Goal: Task Accomplishment & Management: Manage account settings

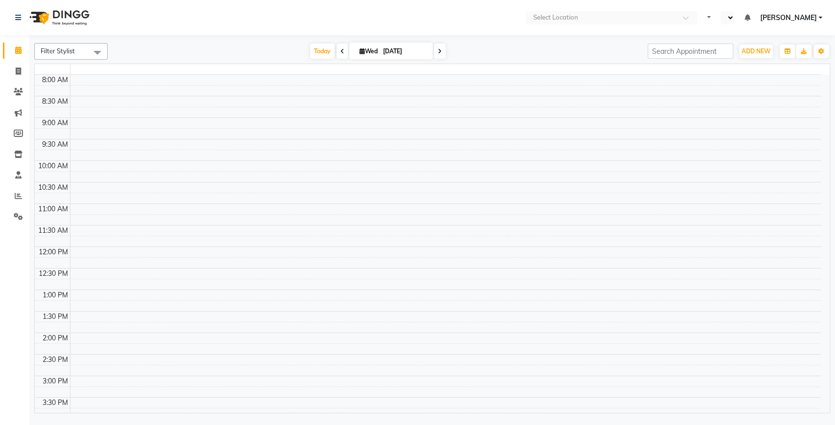
click at [438, 100] on div "8:00 AM 8:30 AM 9:00 AM 9:30 AM 10:00 AM 10:30 AM 11:00 AM 11:30 AM 12:00 PM 12…" at bounding box center [428, 333] width 786 height 516
select select "en"
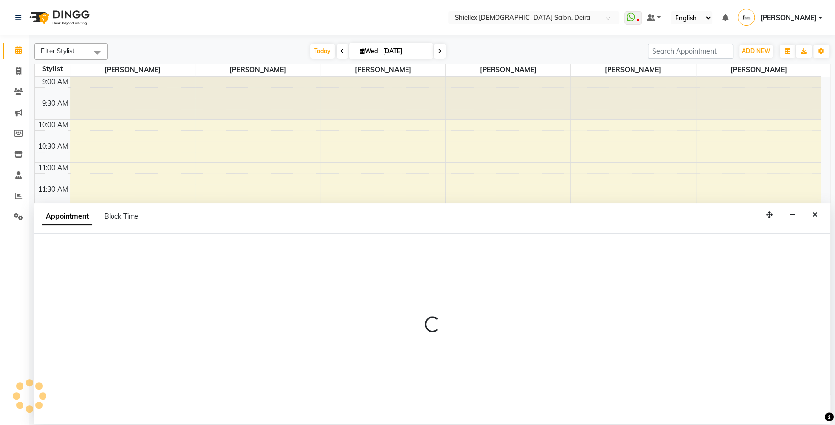
select select "29895"
select select "tentative"
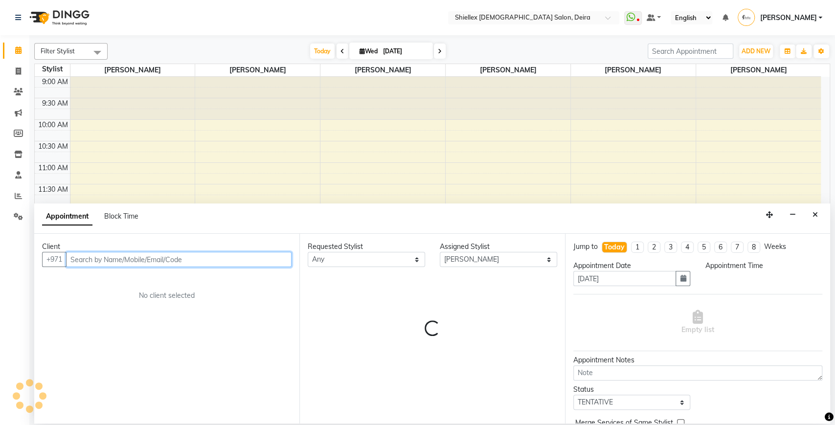
select select "750"
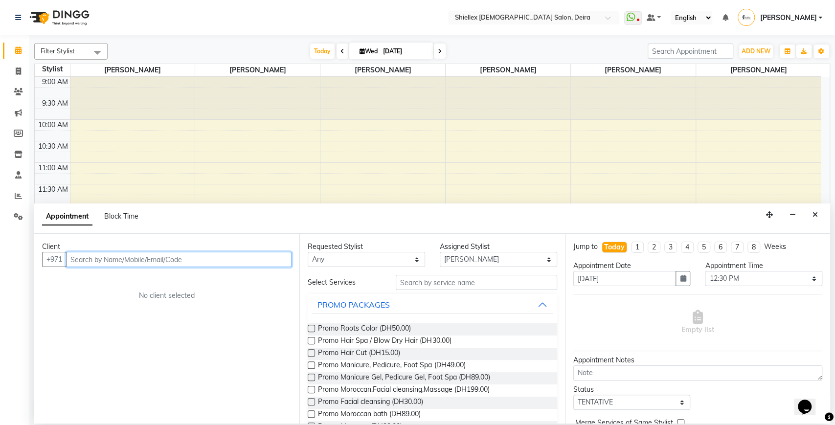
click at [155, 261] on input "text" at bounding box center [178, 259] width 225 height 15
type input "526289061"
click at [259, 260] on span "Add Client" at bounding box center [271, 259] width 33 height 9
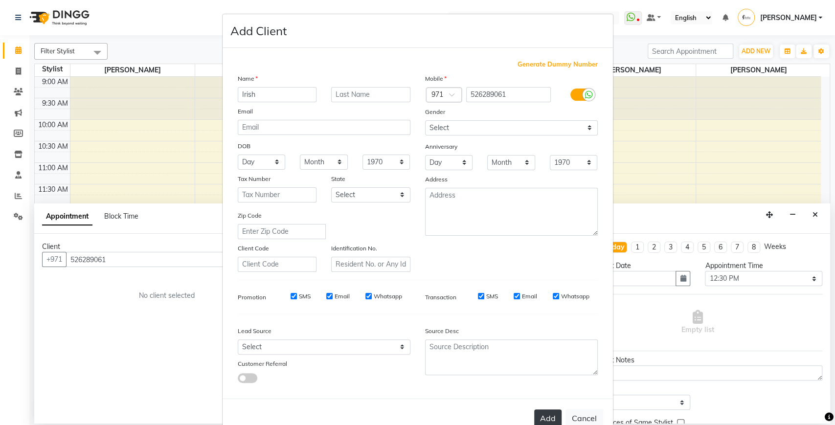
type input "Irish"
click at [542, 419] on button "Add" at bounding box center [547, 418] width 27 height 18
select select
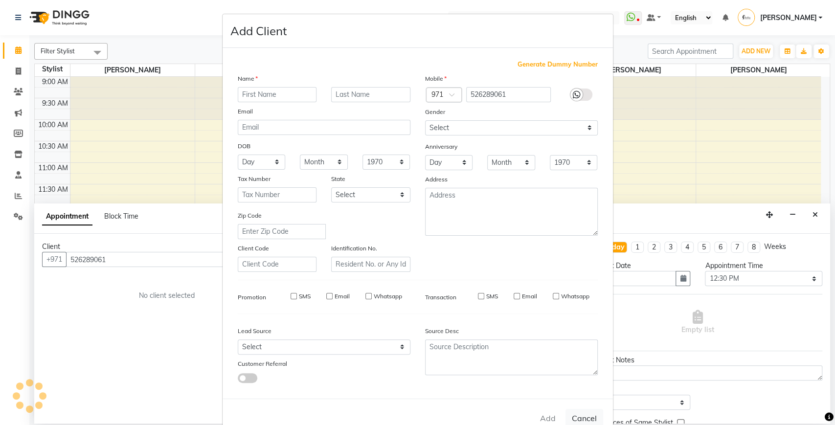
select select
checkbox input "false"
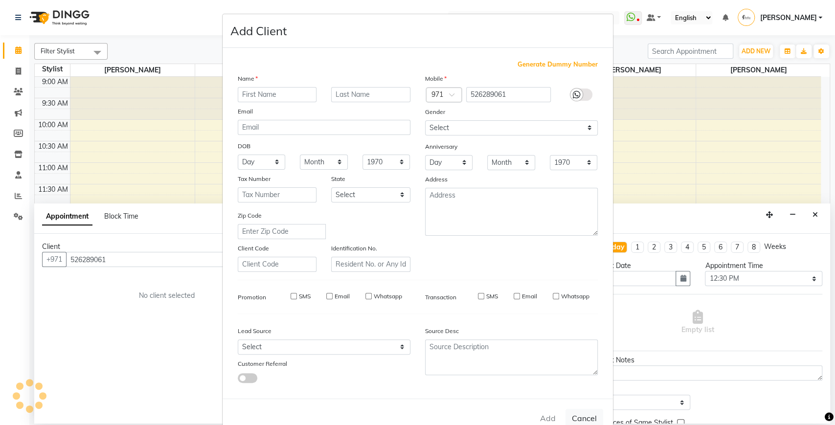
checkbox input "false"
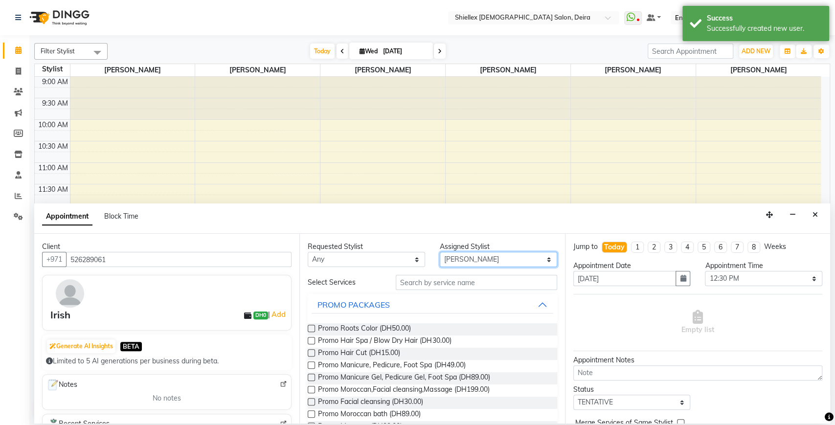
click at [473, 262] on select "Select [PERSON_NAME] [PERSON_NAME] [PERSON_NAME] [PERSON_NAME] [PERSON_NAME] [P…" at bounding box center [498, 259] width 117 height 15
select select "29898"
click at [440, 252] on select "Select [PERSON_NAME] [PERSON_NAME] [PERSON_NAME] [PERSON_NAME] [PERSON_NAME] [P…" at bounding box center [498, 259] width 117 height 15
click at [463, 280] on input "text" at bounding box center [476, 282] width 161 height 15
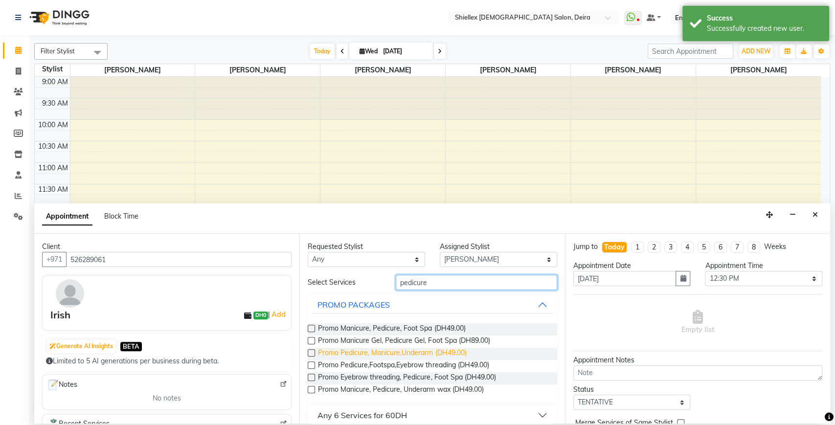
scroll to position [74, 0]
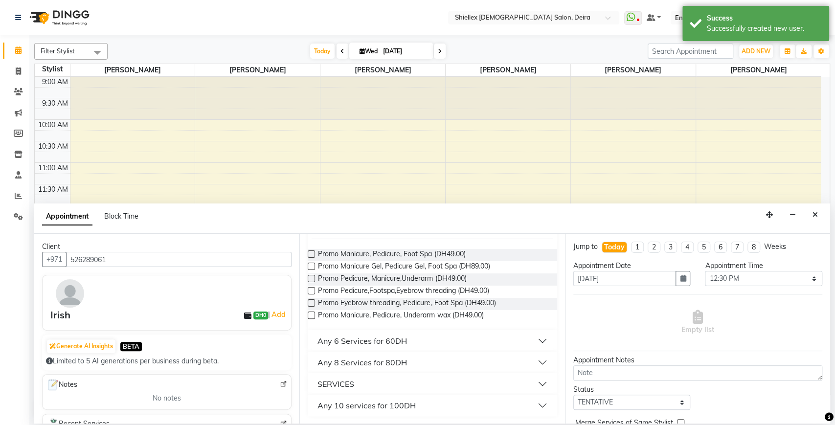
type input "pedicure"
click at [333, 380] on div "SERVICES" at bounding box center [335, 384] width 37 height 12
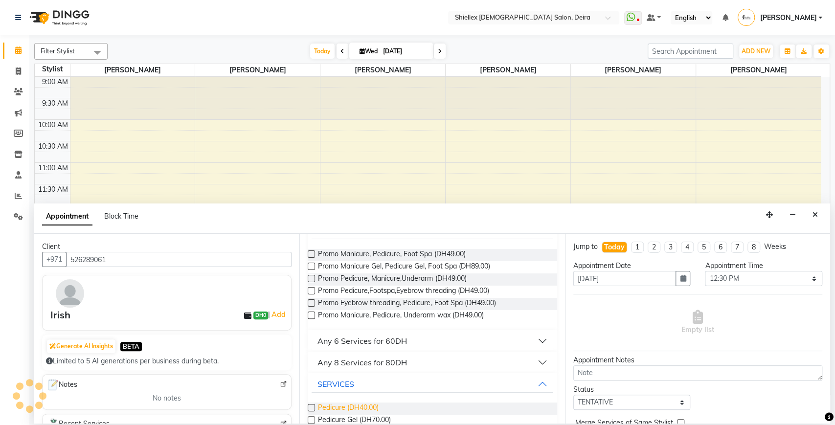
click at [351, 407] on span "Pedicure (DH40.00)" at bounding box center [348, 408] width 61 height 12
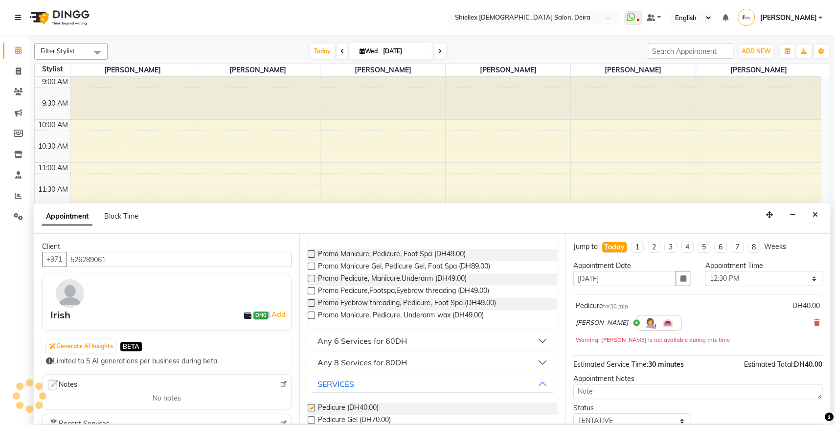
checkbox input "false"
click at [724, 276] on select "Select 10:00 AM 10:05 AM 10:10 AM 10:15 AM 10:20 AM 10:25 AM 10:30 AM 10:35 AM …" at bounding box center [763, 278] width 117 height 15
select select "1060"
click at [705, 271] on select "Select 10:00 AM 10:05 AM 10:10 AM 10:15 AM 10:20 AM 10:25 AM 10:30 AM 10:35 AM …" at bounding box center [763, 278] width 117 height 15
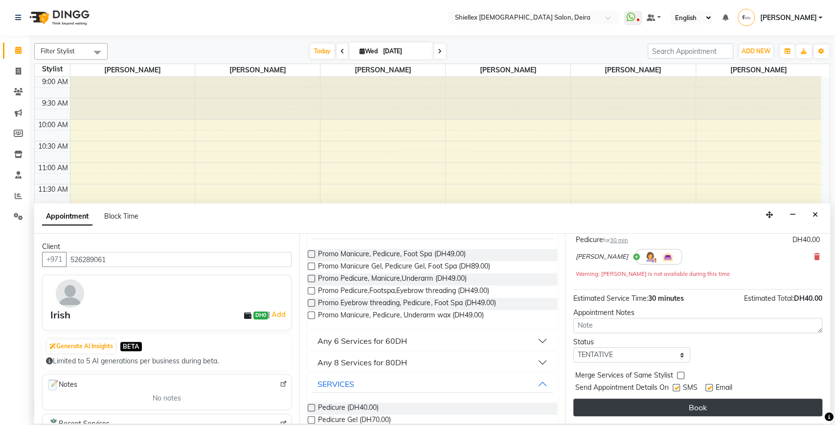
click at [660, 410] on button "Book" at bounding box center [697, 408] width 249 height 18
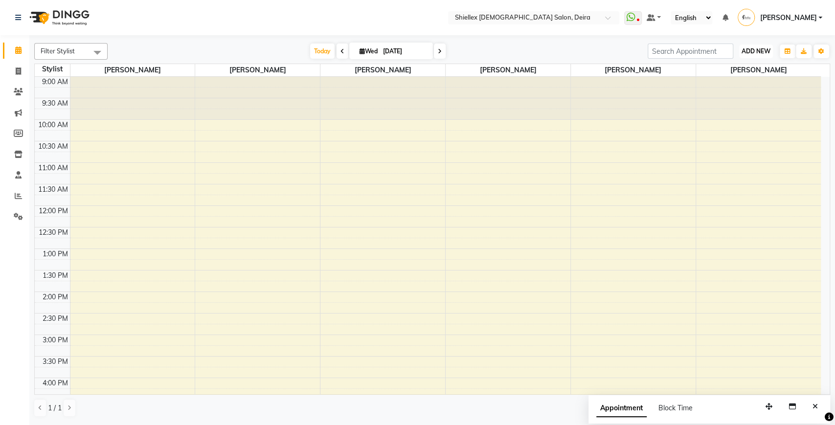
click at [761, 46] on button "ADD NEW Toggle Dropdown" at bounding box center [756, 51] width 34 height 14
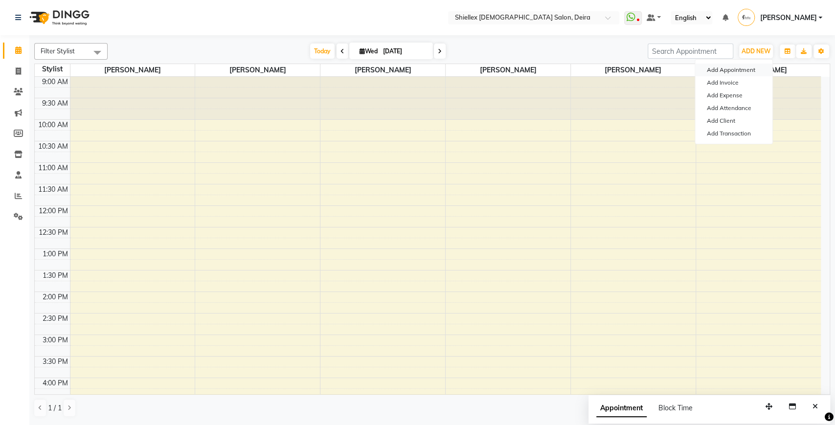
click at [746, 66] on button "Add Appointment" at bounding box center [733, 70] width 77 height 13
select select "600"
select select "tentative"
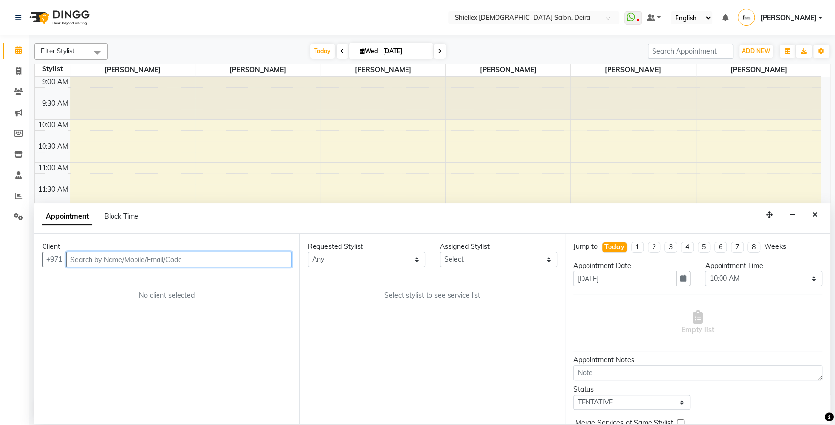
click at [260, 256] on input "text" at bounding box center [178, 259] width 225 height 15
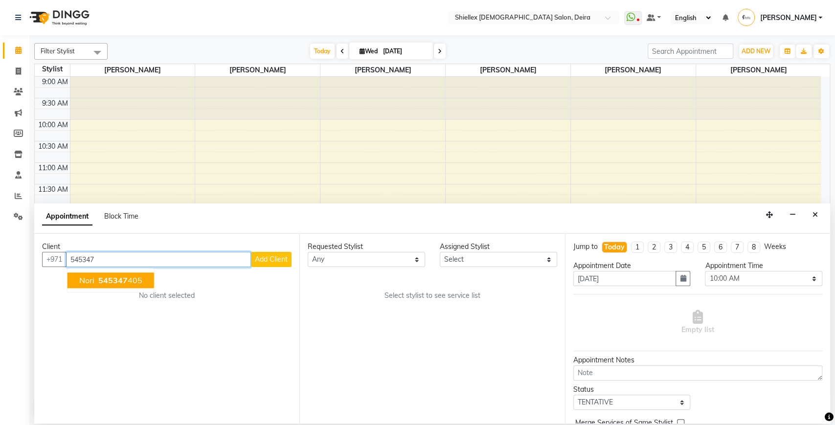
click at [143, 284] on button "Nori 545347 405" at bounding box center [110, 280] width 87 height 16
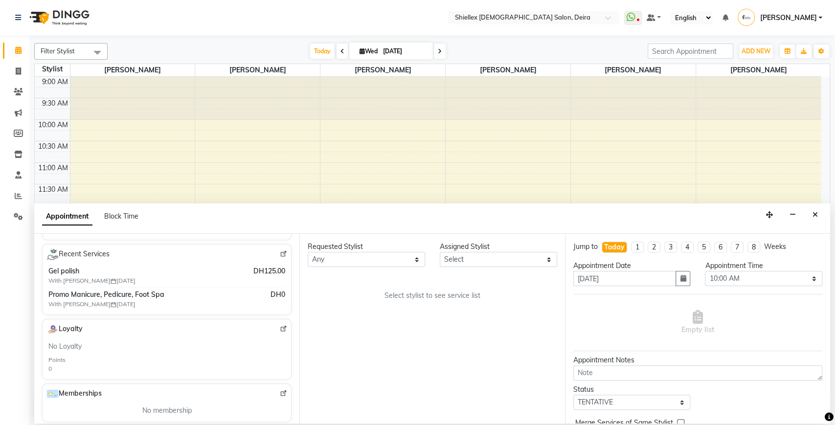
scroll to position [171, 0]
type input "545347405"
click at [533, 259] on select "Select [PERSON_NAME] [PERSON_NAME] [PERSON_NAME] [PERSON_NAME] [PERSON_NAME] [P…" at bounding box center [498, 259] width 117 height 15
select select "29898"
click at [440, 252] on select "Select [PERSON_NAME] [PERSON_NAME] [PERSON_NAME] [PERSON_NAME] [PERSON_NAME] [P…" at bounding box center [498, 259] width 117 height 15
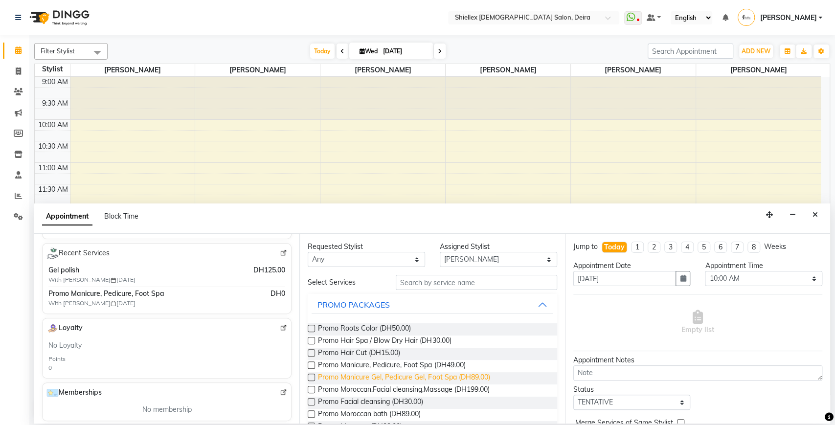
click at [420, 377] on span "Promo Manicure Gel, Pedicure Gel, Foot Spa (DH89.00)" at bounding box center [404, 378] width 172 height 12
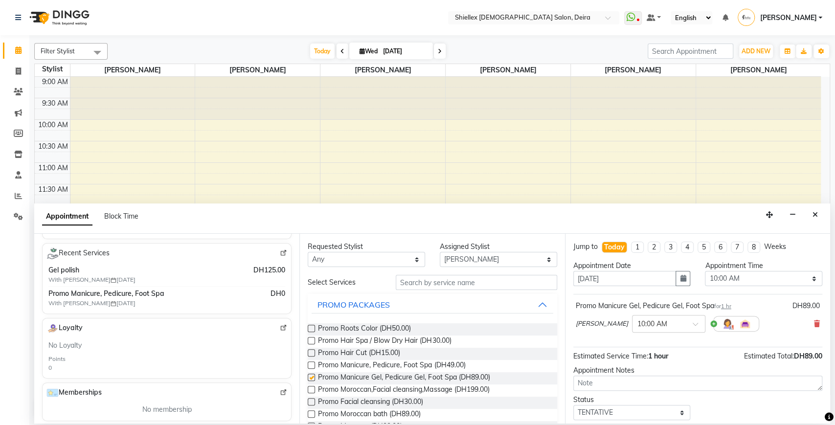
checkbox input "false"
click at [737, 280] on select "Select 10:00 AM 10:05 AM 10:10 AM 10:15 AM 10:20 AM 10:25 AM 10:30 AM 10:35 AM …" at bounding box center [763, 278] width 117 height 15
select select "1040"
click at [705, 271] on select "Select 10:00 AM 10:05 AM 10:10 AM 10:15 AM 10:20 AM 10:25 AM 10:30 AM 10:35 AM …" at bounding box center [763, 278] width 117 height 15
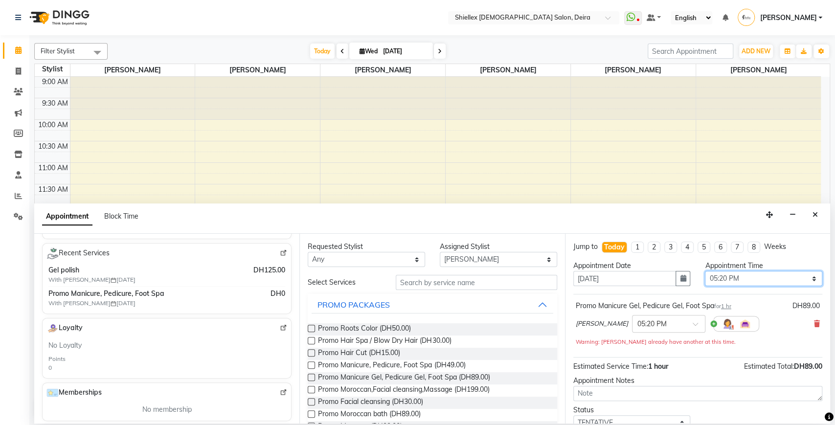
scroll to position [68, 0]
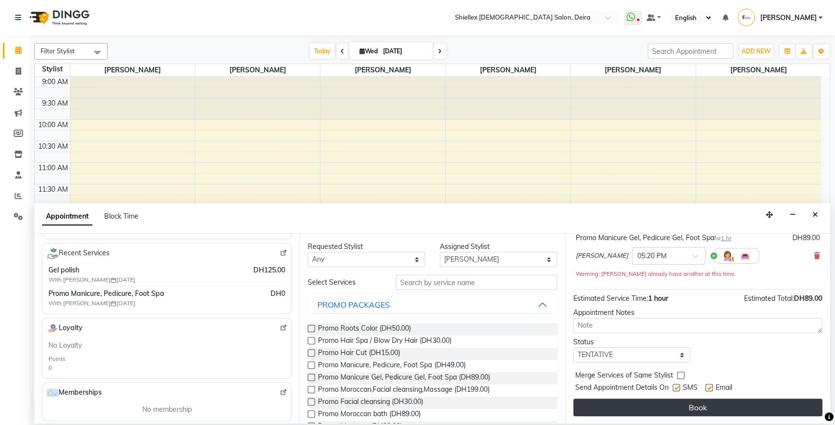
click at [662, 412] on button "Book" at bounding box center [697, 408] width 249 height 18
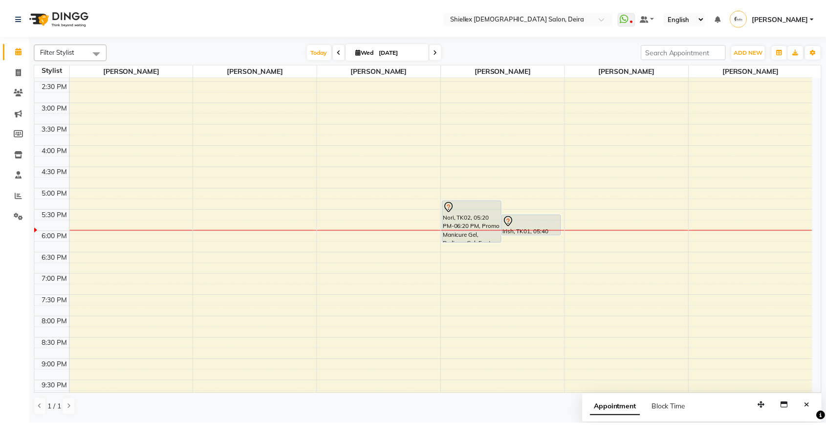
scroll to position [234, 0]
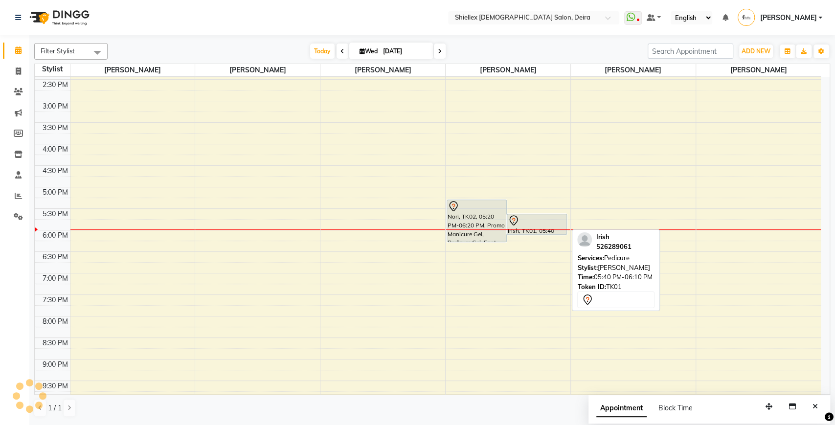
click at [523, 217] on div at bounding box center [537, 221] width 58 height 12
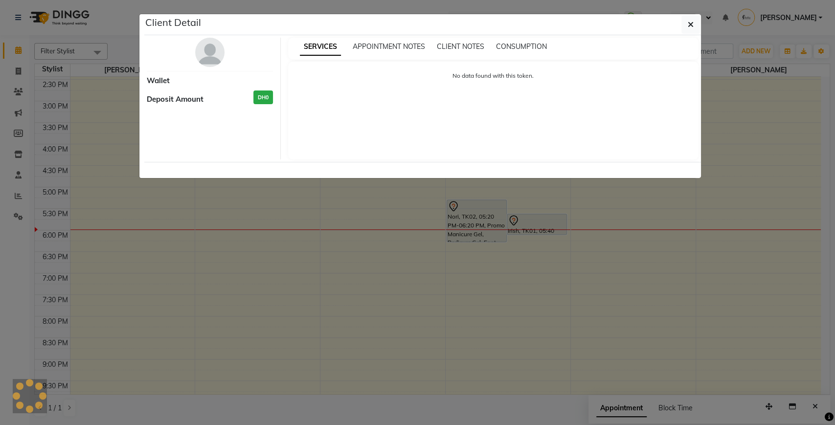
select select "7"
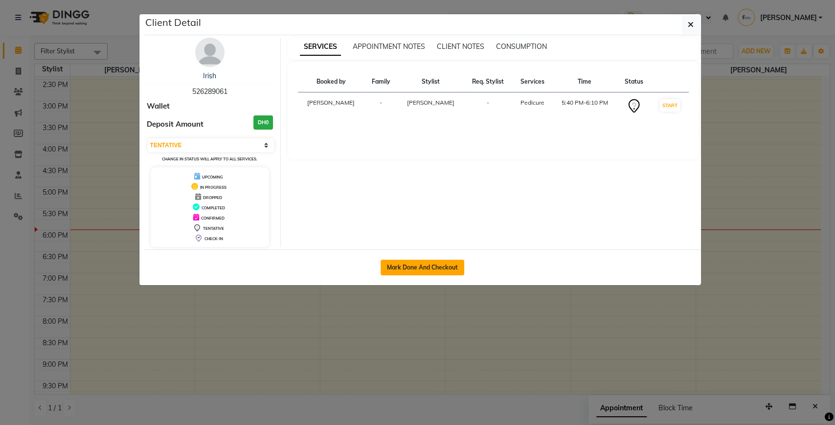
click at [440, 273] on button "Mark Done And Checkout" at bounding box center [422, 268] width 84 height 16
select select "service"
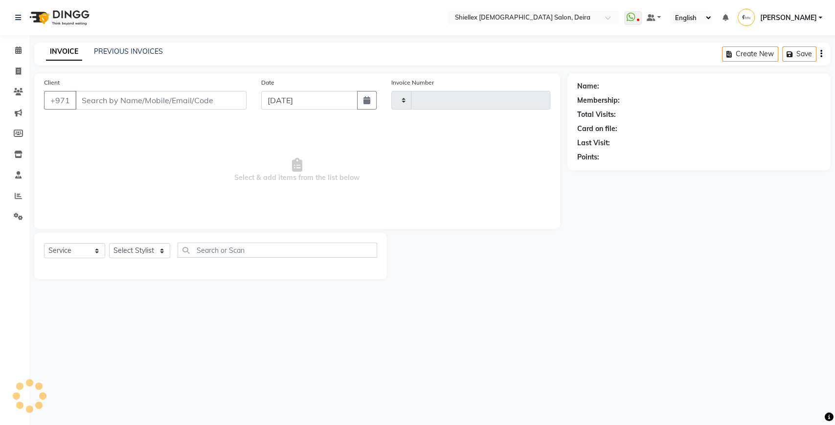
type input "1548"
select select "4904"
type input "526289061"
select select "29898"
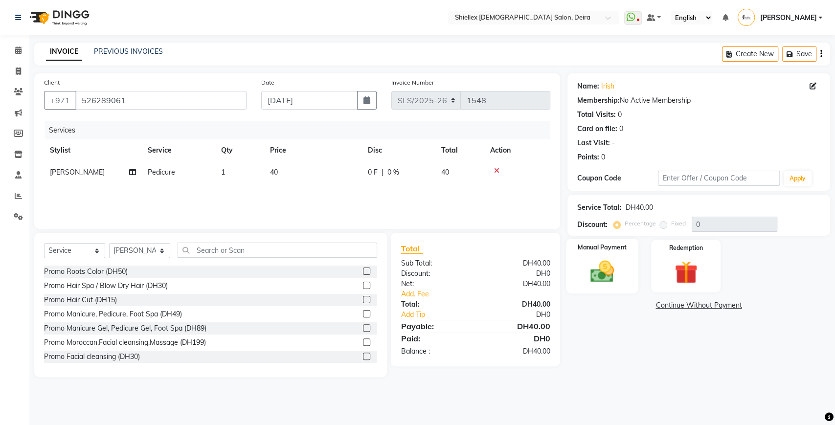
click at [620, 248] on label "Manual Payment" at bounding box center [601, 247] width 49 height 9
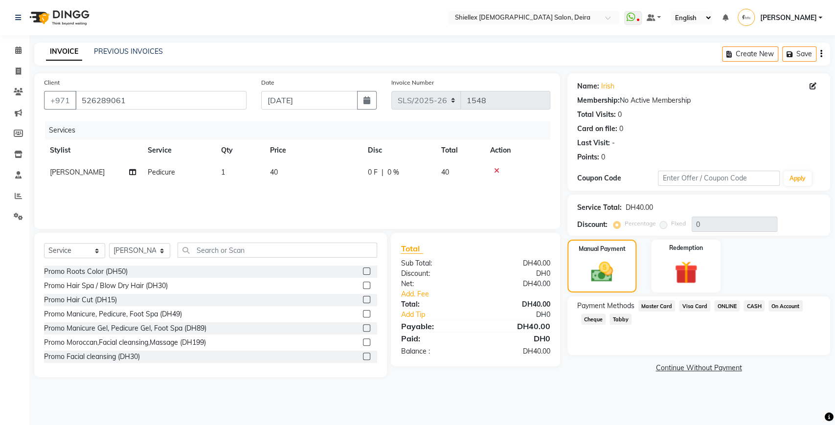
click at [670, 306] on span "Master Card" at bounding box center [656, 305] width 37 height 11
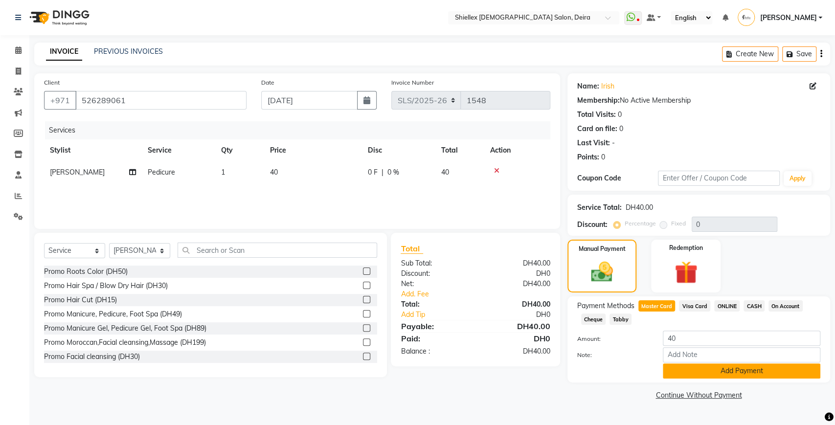
click at [687, 370] on button "Add Payment" at bounding box center [741, 370] width 157 height 15
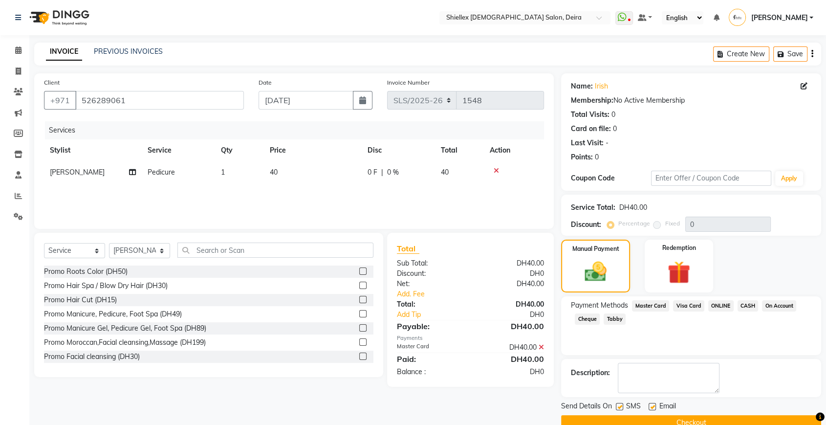
scroll to position [20, 0]
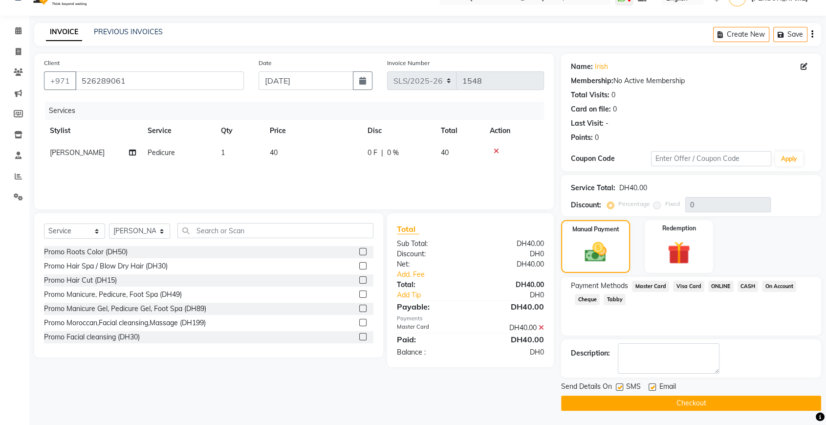
click at [650, 401] on button "Checkout" at bounding box center [691, 403] width 260 height 15
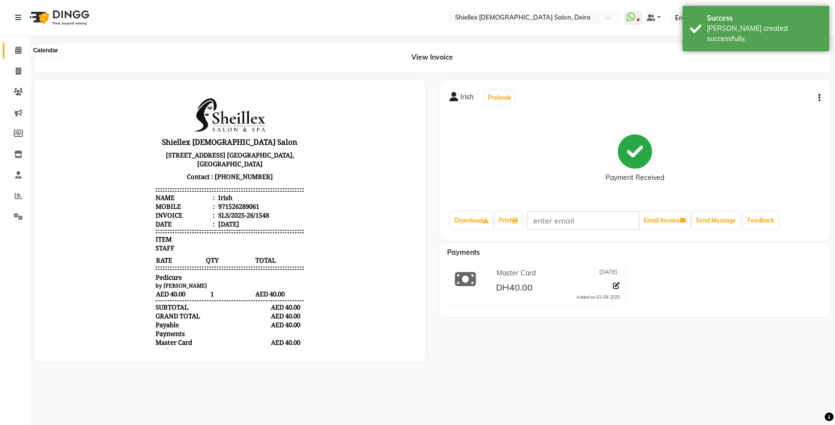
click at [20, 49] on icon at bounding box center [18, 49] width 6 height 7
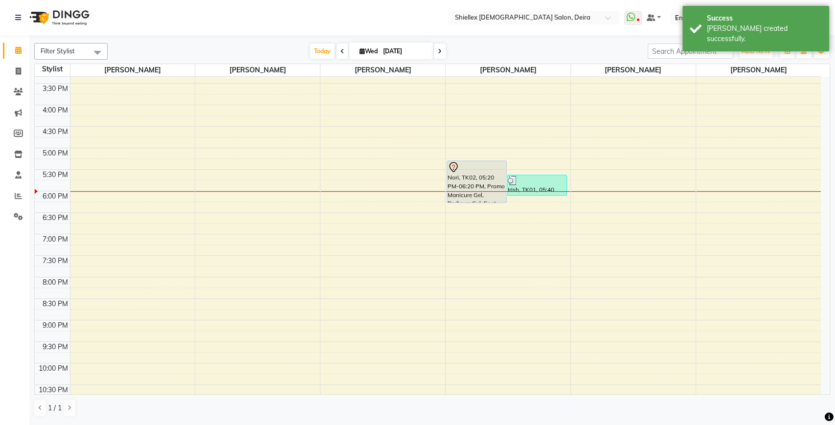
scroll to position [291, 0]
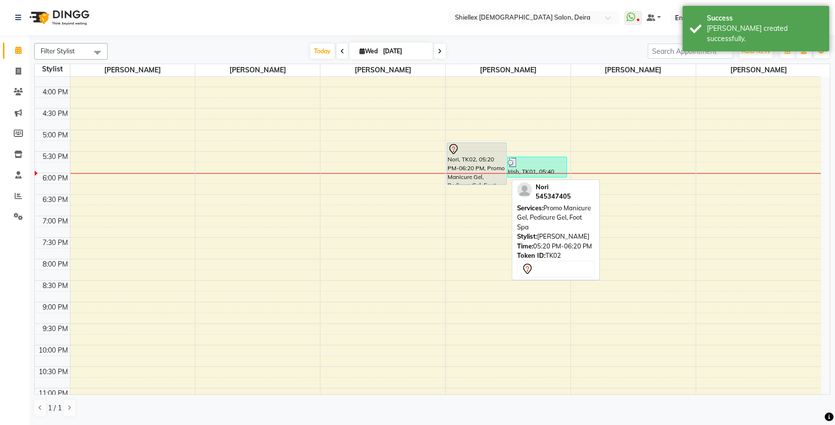
click at [465, 157] on div "Nori, TK02, 05:20 PM-06:20 PM, Promo Manicure Gel, Pedicure Gel, Foot Spa" at bounding box center [476, 164] width 59 height 42
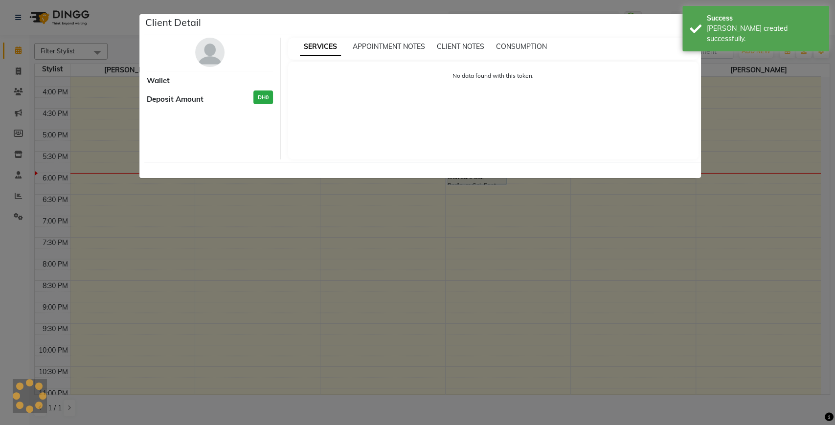
select select "7"
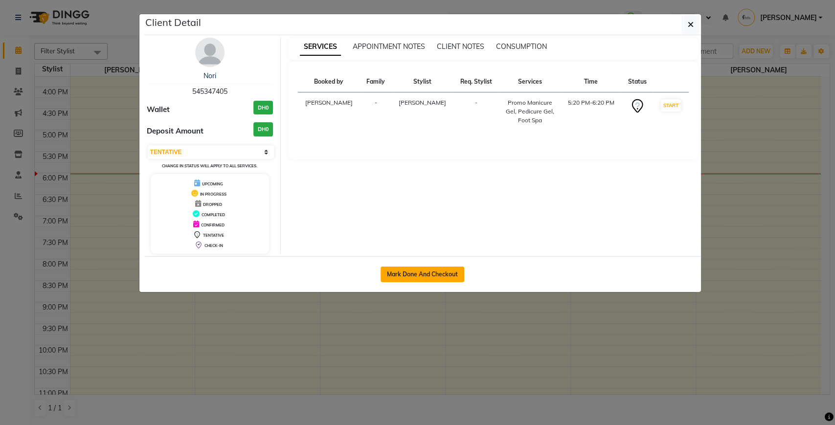
click at [398, 270] on button "Mark Done And Checkout" at bounding box center [422, 274] width 84 height 16
select select "service"
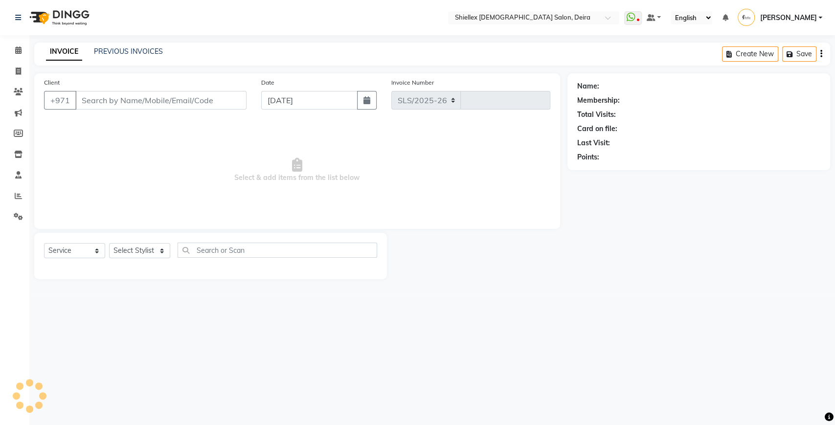
select select "4904"
type input "1549"
type input "545347405"
select select "29898"
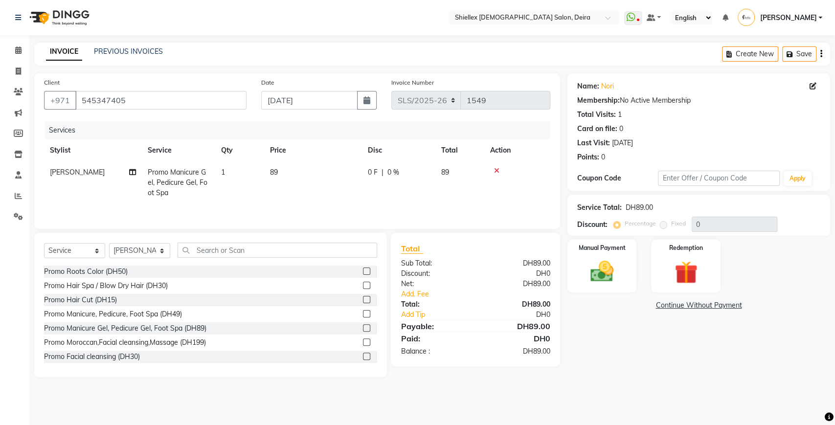
click at [326, 171] on td "89" at bounding box center [313, 182] width 98 height 43
select select "29898"
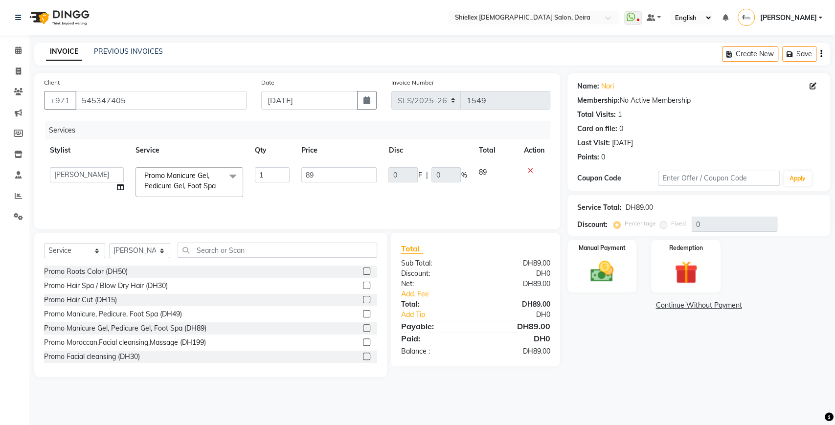
click at [326, 171] on input "89" at bounding box center [339, 174] width 76 height 15
type input "8"
type input "80"
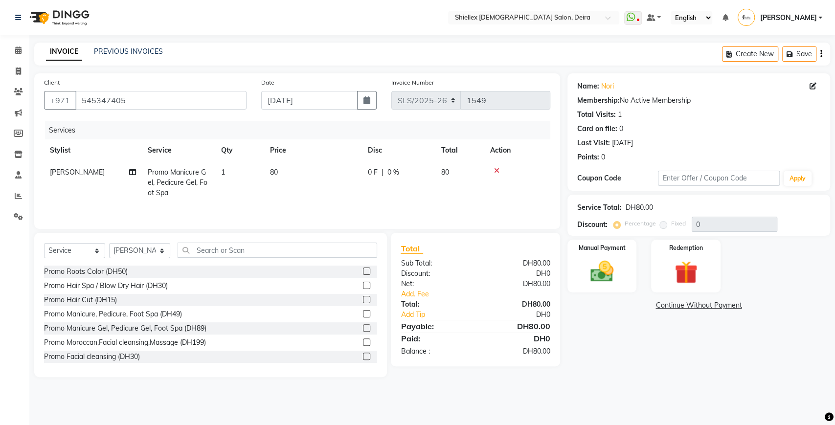
click at [400, 190] on td "0 F | 0 %" at bounding box center [398, 182] width 73 height 43
select select "29898"
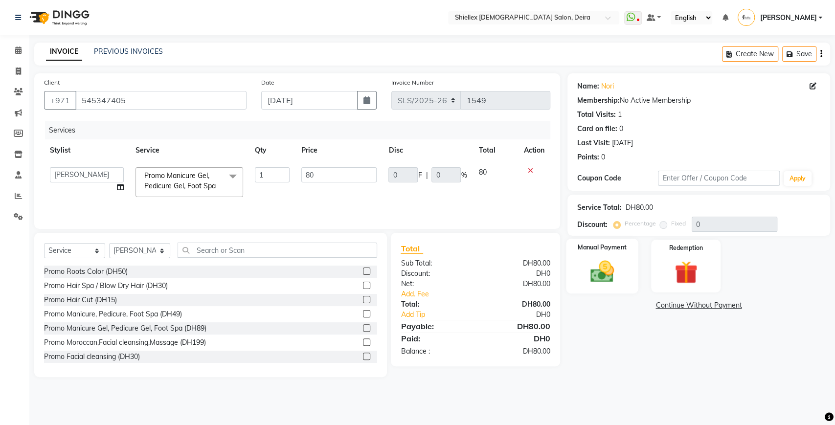
click at [603, 276] on img at bounding box center [601, 271] width 39 height 27
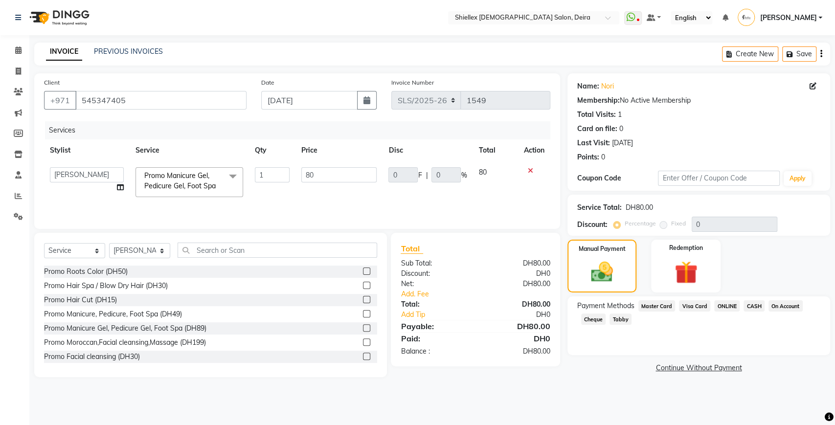
click at [662, 302] on span "Master Card" at bounding box center [656, 305] width 37 height 11
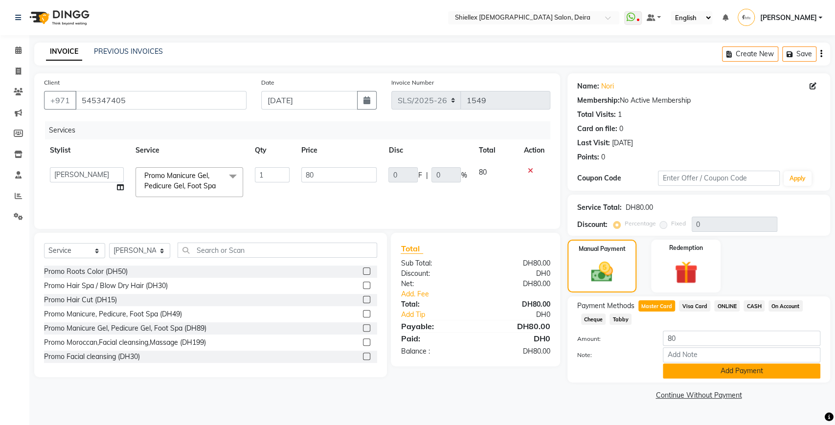
click at [682, 370] on button "Add Payment" at bounding box center [741, 370] width 157 height 15
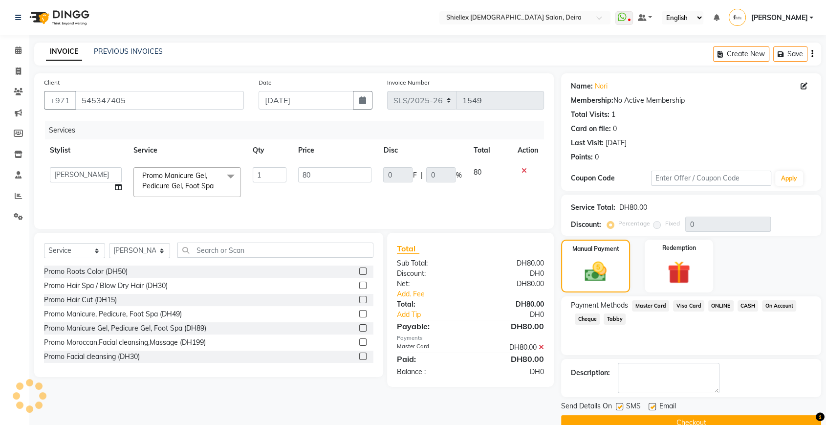
click at [636, 417] on button "Checkout" at bounding box center [691, 422] width 260 height 15
